Goal: Task Accomplishment & Management: Manage account settings

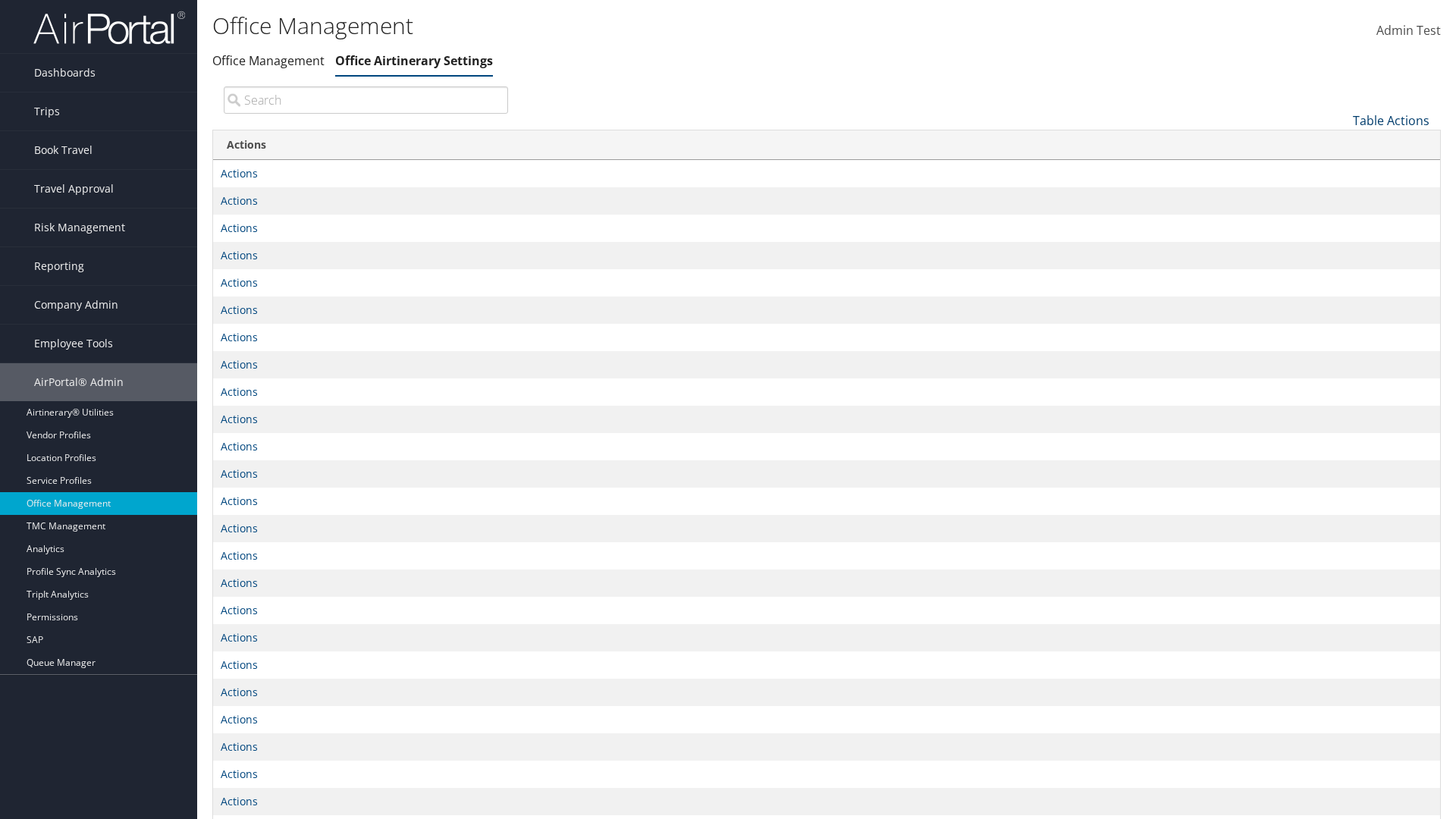
click at [1391, 120] on link "Table Actions" at bounding box center [1391, 121] width 77 height 17
click at [1341, 169] on link "Page Length" at bounding box center [1341, 170] width 200 height 26
click at [1341, 171] on link "25" at bounding box center [1341, 172] width 200 height 26
click at [1391, 120] on link "Table Actions" at bounding box center [1391, 121] width 77 height 17
click at [1341, 169] on link "Page Length" at bounding box center [1341, 170] width 200 height 26
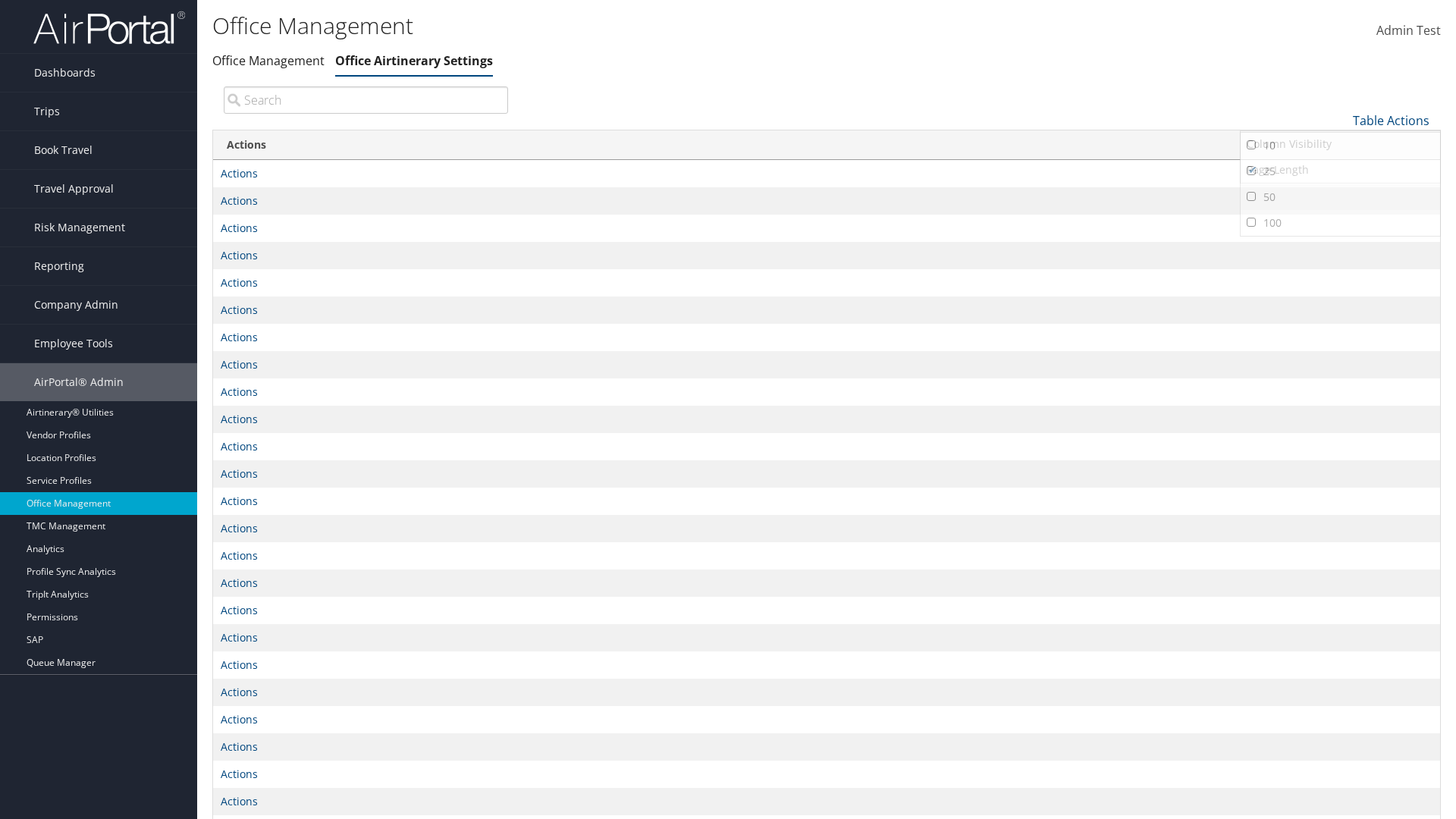
click at [1341, 197] on link "50" at bounding box center [1341, 197] width 200 height 26
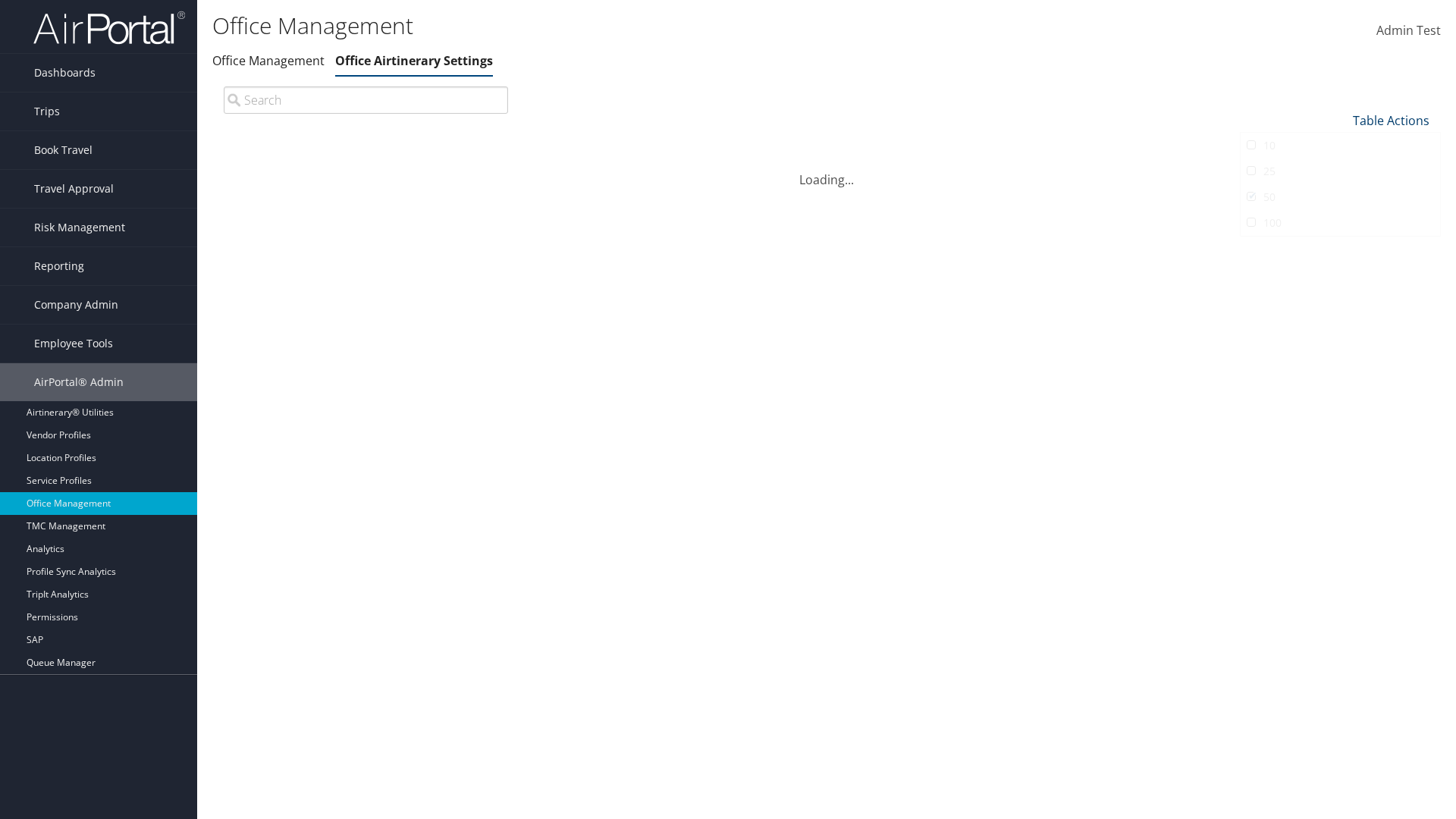
click at [1391, 120] on link "Table Actions" at bounding box center [1391, 121] width 77 height 17
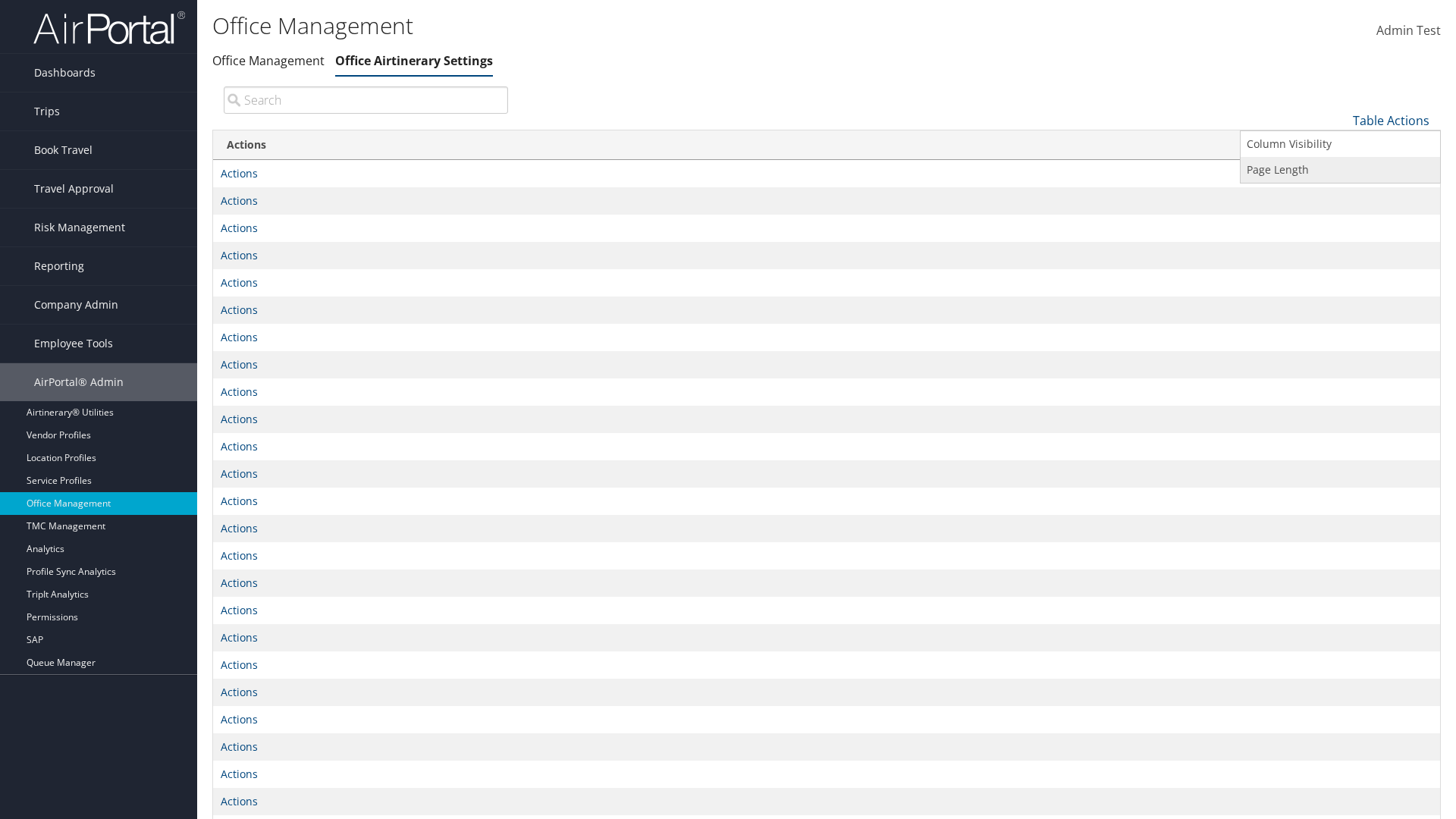
click at [1341, 169] on link "Page Length" at bounding box center [1341, 170] width 200 height 26
click at [1341, 222] on link "100" at bounding box center [1341, 223] width 200 height 26
click at [1391, 120] on link "Table Actions" at bounding box center [1391, 121] width 77 height 17
click at [1341, 143] on link "Column Visibility" at bounding box center [1341, 144] width 200 height 26
